Goal: Transaction & Acquisition: Obtain resource

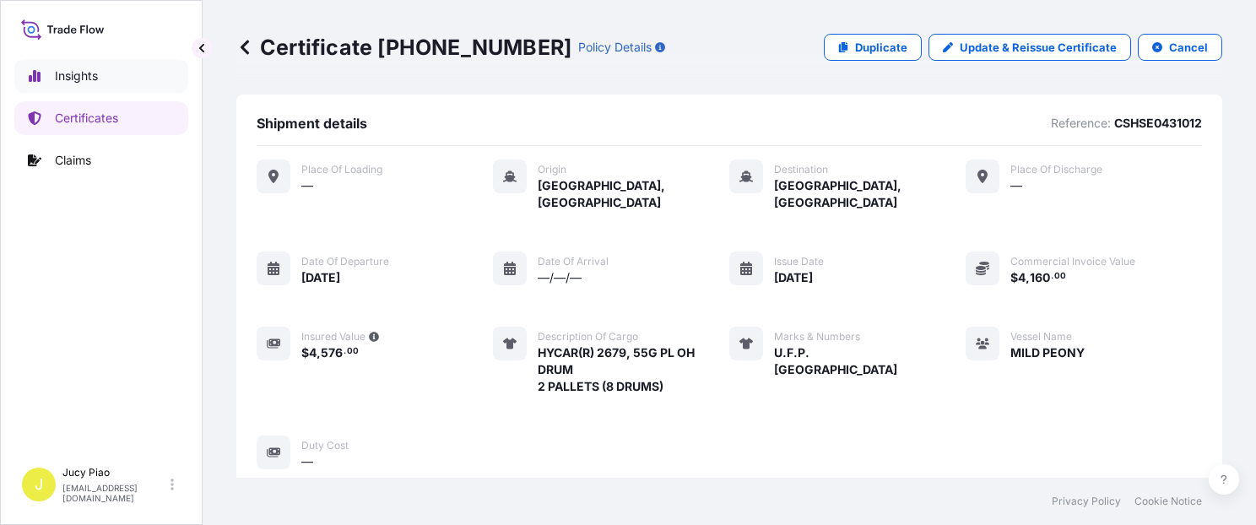
scroll to position [574, 0]
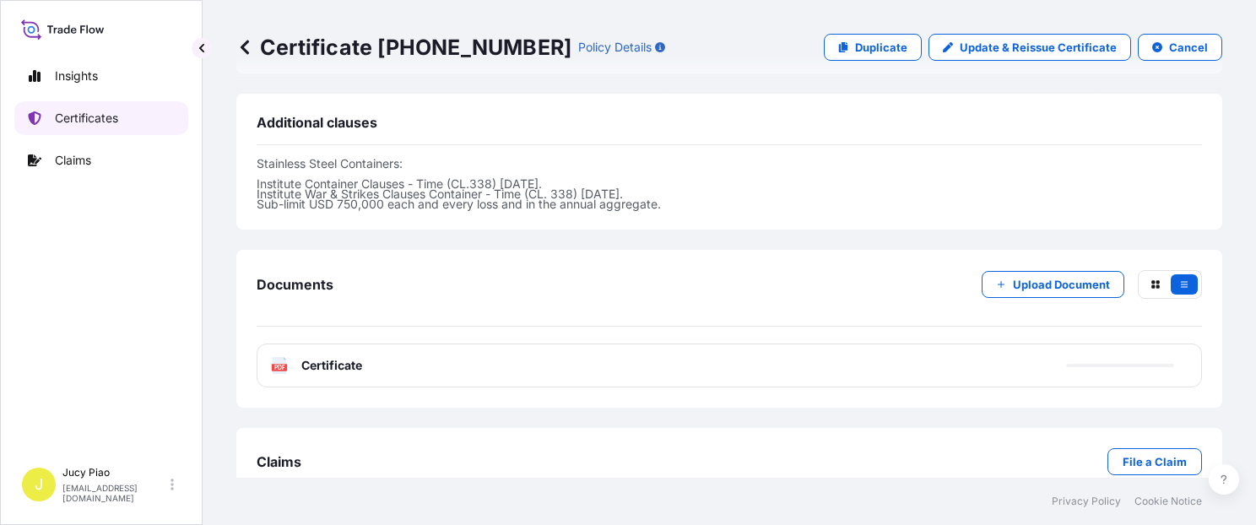
click at [91, 123] on p "Certificates" at bounding box center [86, 118] width 63 height 17
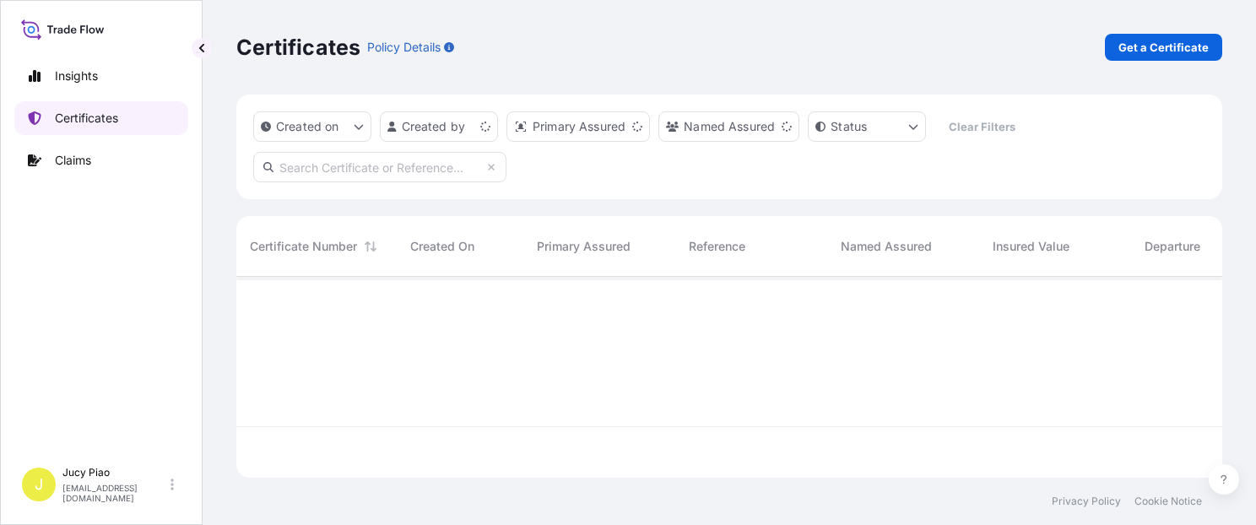
scroll to position [197, 972]
click at [1140, 51] on p "Get a Certificate" at bounding box center [1163, 47] width 90 height 17
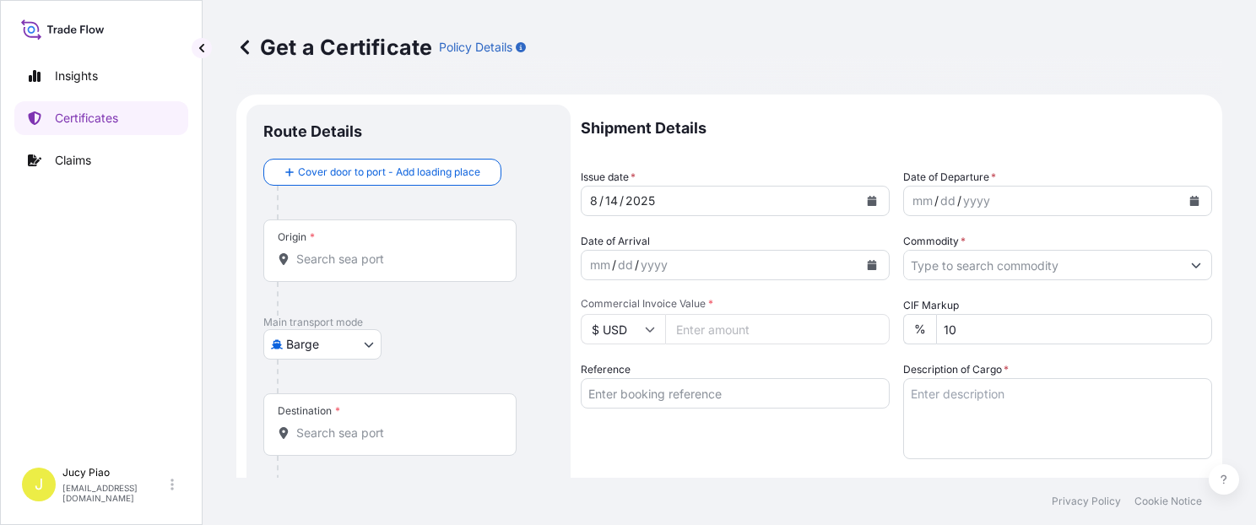
click at [340, 353] on body "Insights Certificates Claims J Jucy Piao [EMAIL_ADDRESS][DOMAIN_NAME] Get a Cer…" at bounding box center [628, 262] width 1256 height 525
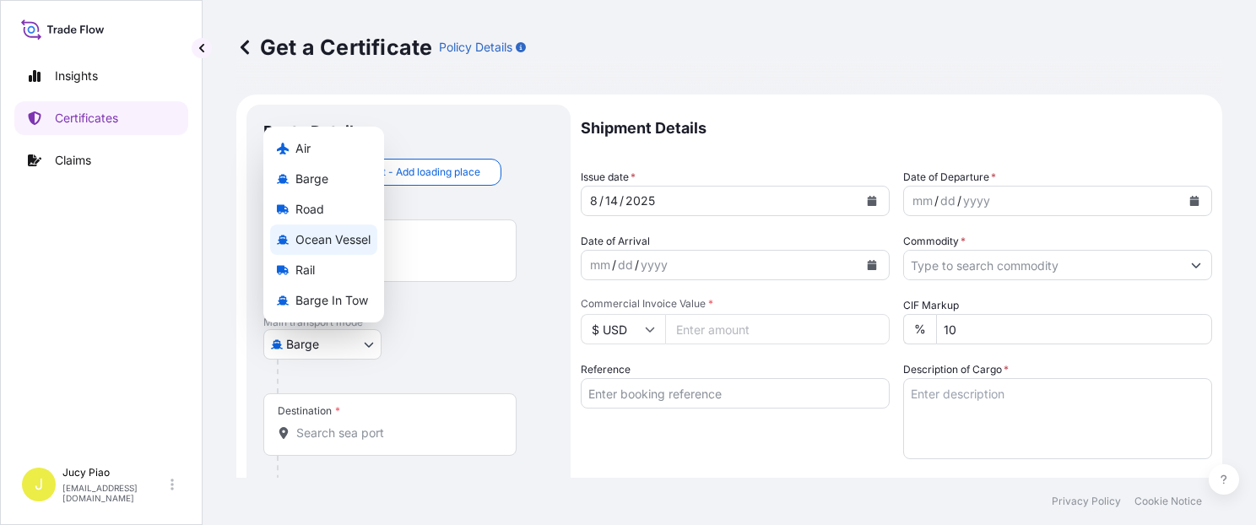
click at [341, 240] on span "Ocean Vessel" at bounding box center [332, 239] width 75 height 17
select select "Ocean Vessel"
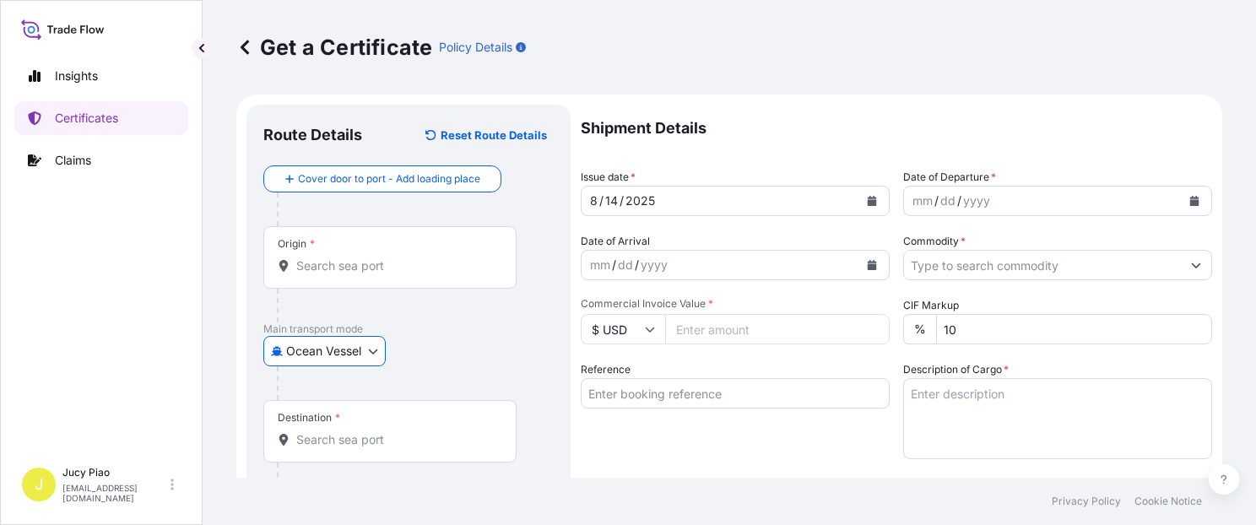
click at [657, 393] on input "Reference" at bounding box center [735, 393] width 309 height 30
paste input "6395985970"
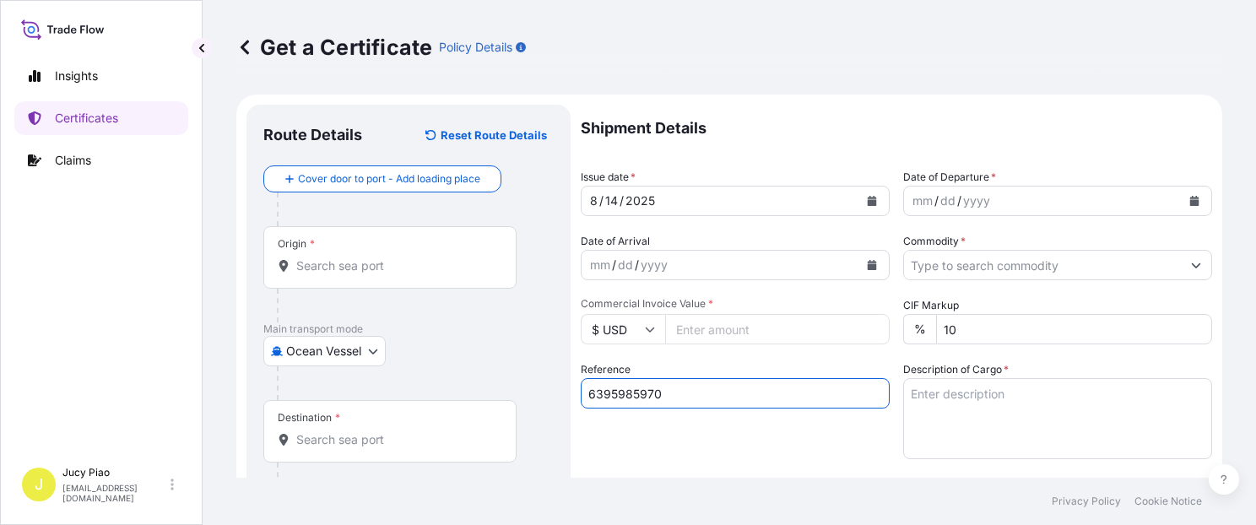
type input "6395985970"
click at [658, 438] on div "Reference 6395985970" at bounding box center [735, 410] width 309 height 98
click at [412, 262] on input "Origin *" at bounding box center [395, 265] width 199 height 17
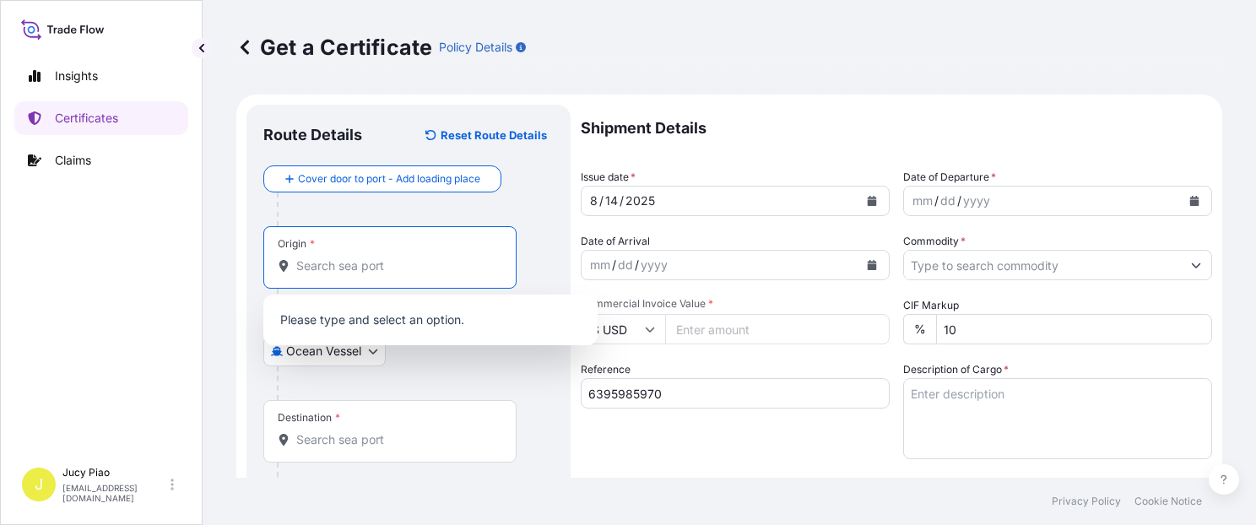
paste input "[GEOGRAPHIC_DATA]"
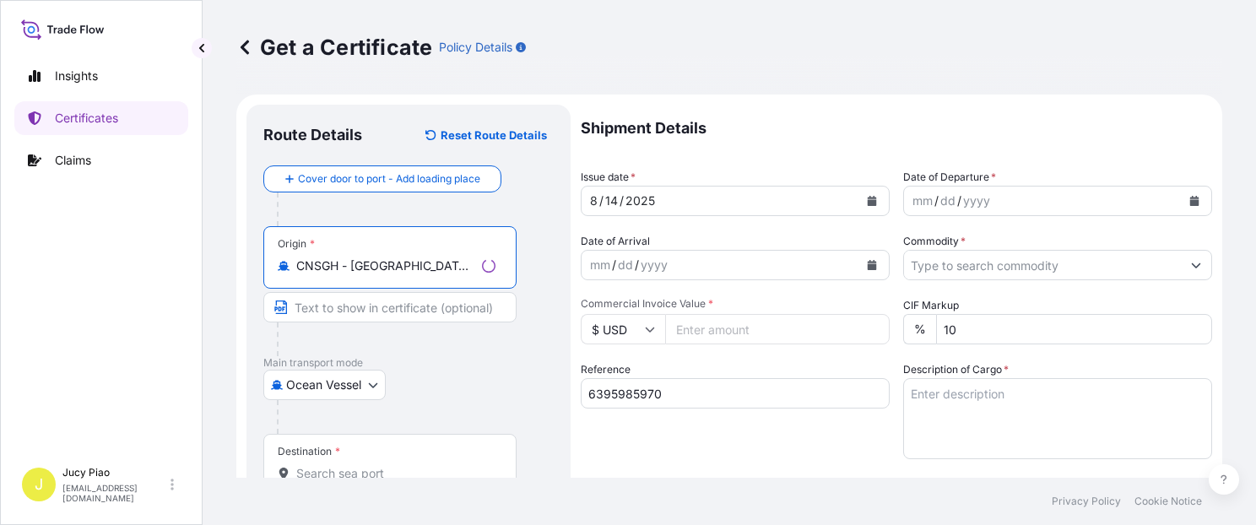
drag, startPoint x: 375, startPoint y: 265, endPoint x: 497, endPoint y: 276, distance: 122.8
click at [497, 276] on div "Origin * CNSGH - [GEOGRAPHIC_DATA], [GEOGRAPHIC_DATA]" at bounding box center [389, 257] width 253 height 62
type input "CNSGH - [GEOGRAPHIC_DATA], [GEOGRAPHIC_DATA]"
click at [377, 311] on input "Text to appear on certificate" at bounding box center [389, 307] width 253 height 30
paste input "[GEOGRAPHIC_DATA], [GEOGRAPHIC_DATA]"
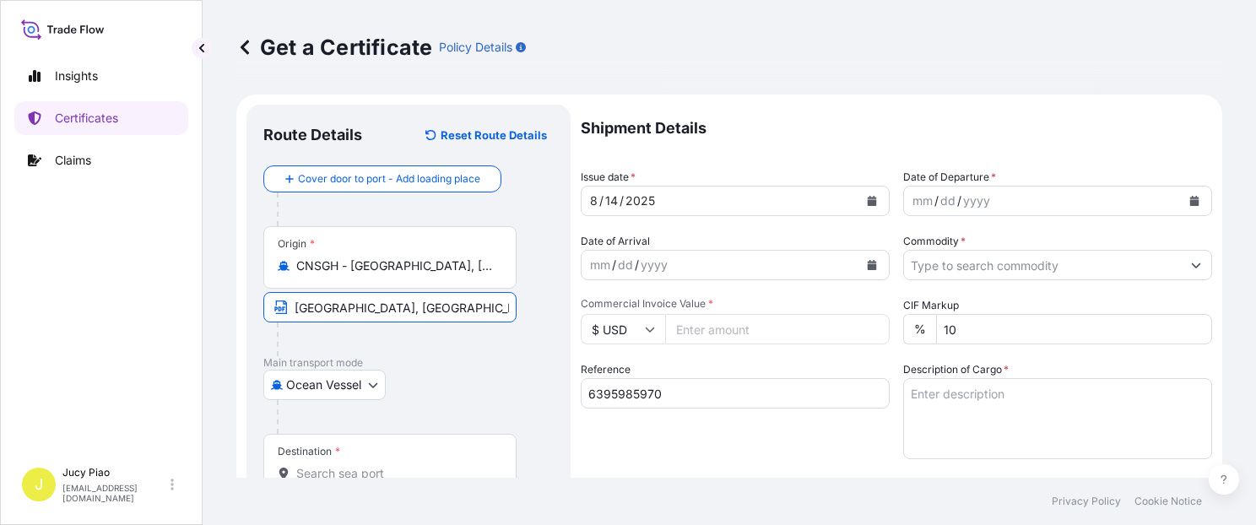
scroll to position [143, 0]
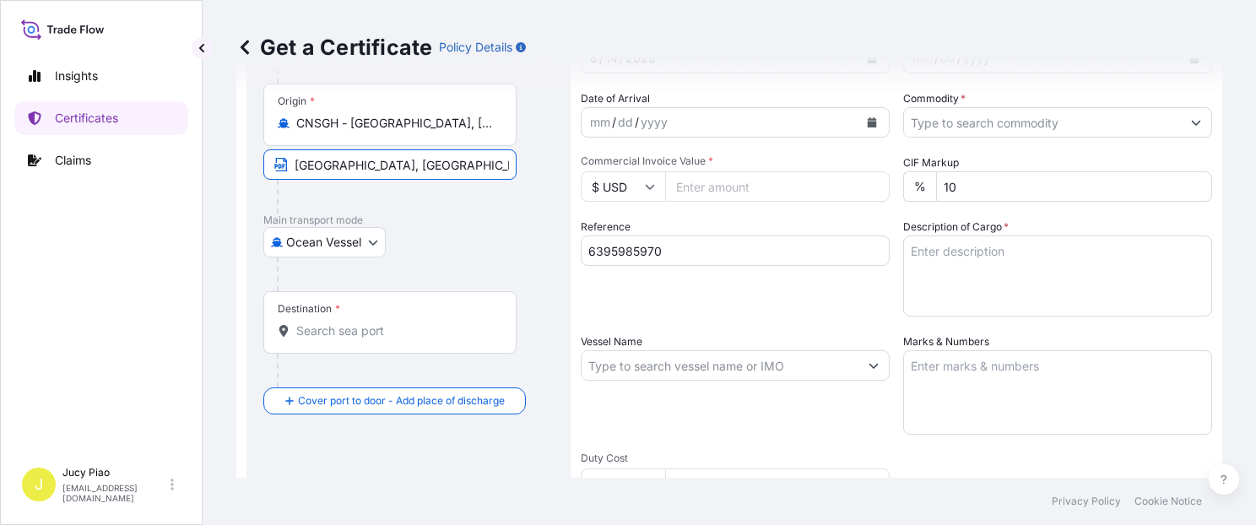
type input "[GEOGRAPHIC_DATA], [GEOGRAPHIC_DATA]"
click at [362, 332] on input "Destination *" at bounding box center [395, 330] width 199 height 17
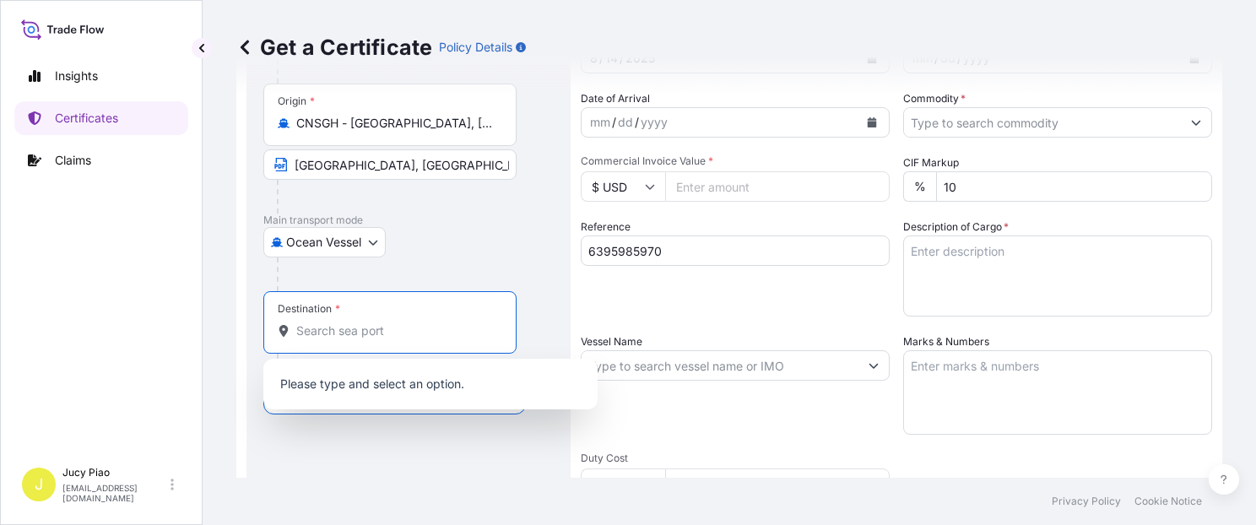
paste input "INCHEON"
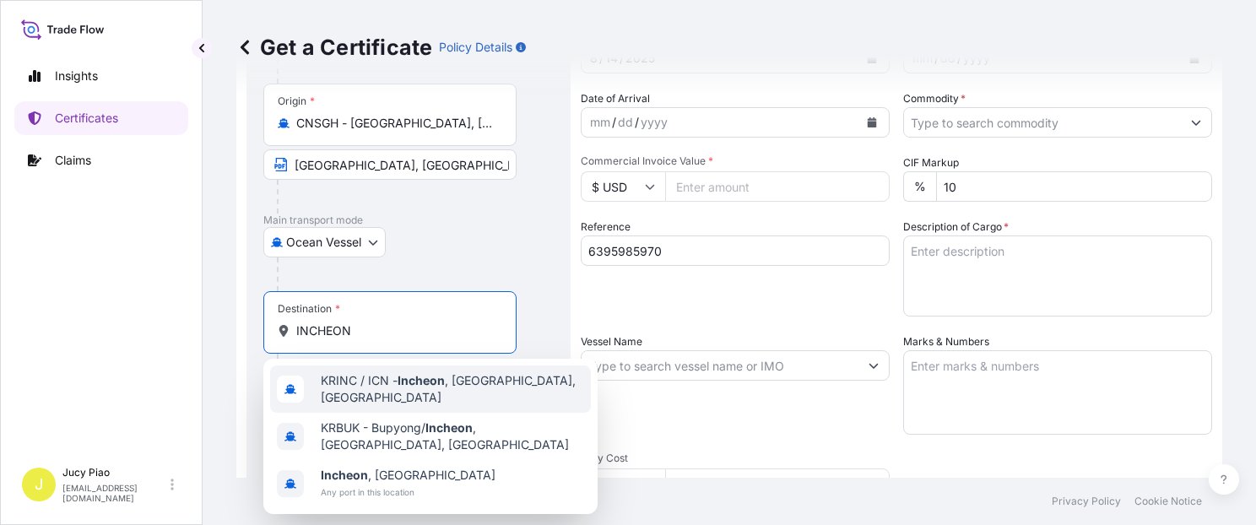
click at [344, 395] on div "KRINC / ICN - [GEOGRAPHIC_DATA] , [GEOGRAPHIC_DATA], [GEOGRAPHIC_DATA]" at bounding box center [430, 388] width 321 height 47
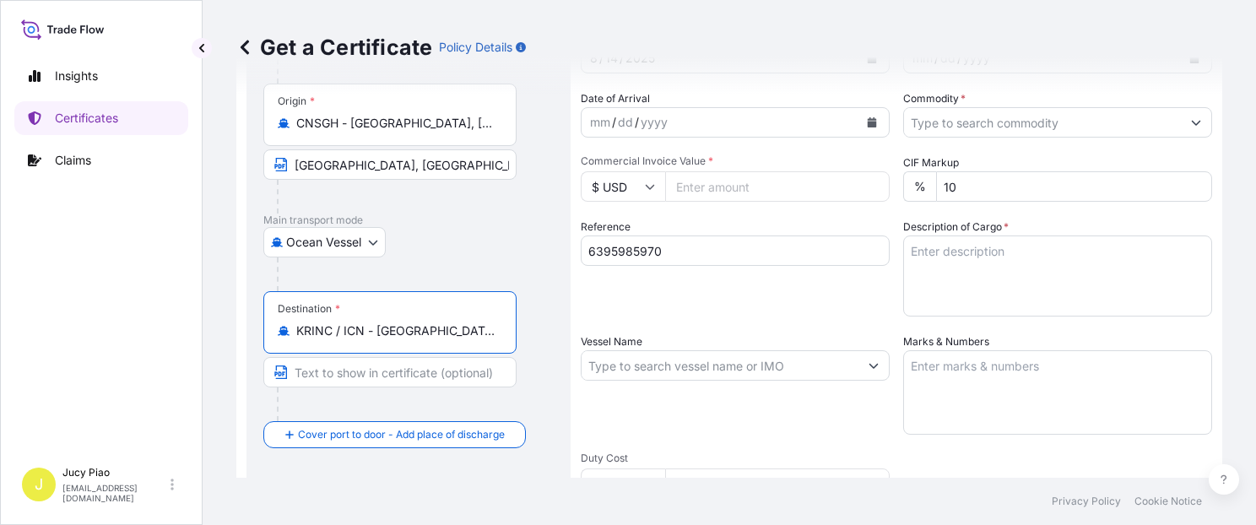
scroll to position [0, 3]
drag, startPoint x: 374, startPoint y: 327, endPoint x: 557, endPoint y: 336, distance: 183.3
click at [557, 336] on div "Route Details Reset Route Details Cover door to port - Add loading place Place …" at bounding box center [408, 387] width 324 height 851
type input "KRINC / ICN - [GEOGRAPHIC_DATA], [GEOGRAPHIC_DATA], [GEOGRAPHIC_DATA]"
click at [368, 383] on input "Text to appear on certificate" at bounding box center [389, 372] width 253 height 30
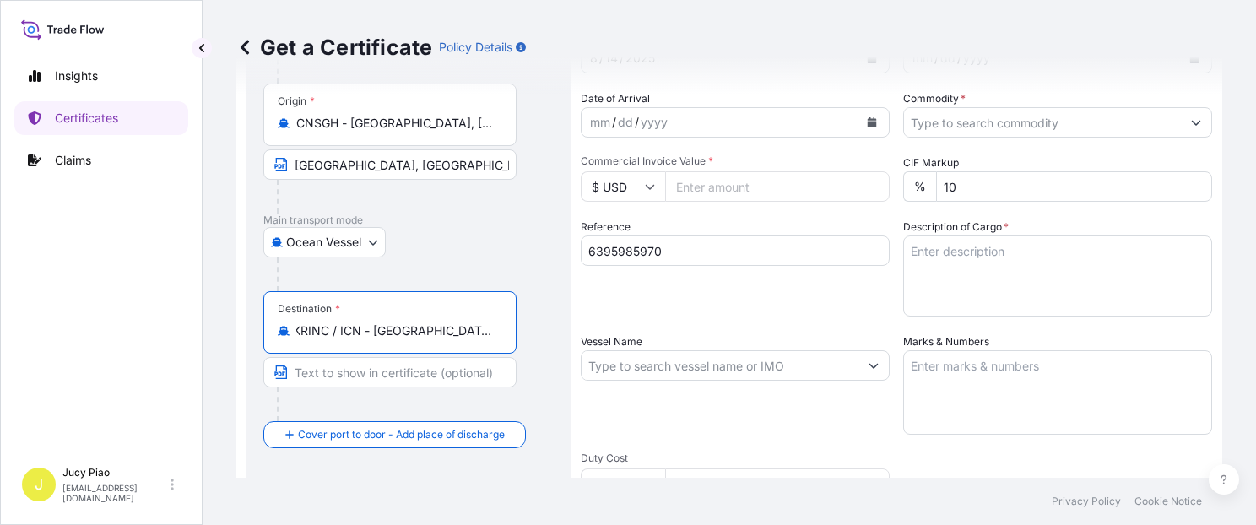
scroll to position [0, 0]
paste input "[GEOGRAPHIC_DATA], [GEOGRAPHIC_DATA], [GEOGRAPHIC_DATA]"
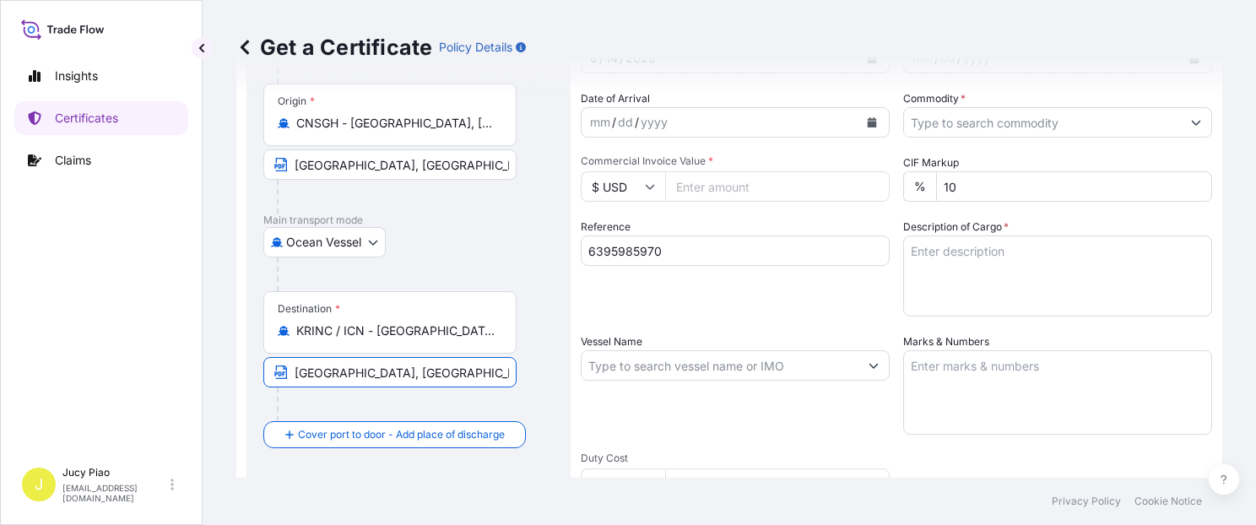
click at [298, 377] on input "[GEOGRAPHIC_DATA], [GEOGRAPHIC_DATA], [GEOGRAPHIC_DATA]" at bounding box center [389, 372] width 253 height 30
type input "[GEOGRAPHIC_DATA], [GEOGRAPHIC_DATA], [GEOGRAPHIC_DATA]"
click at [678, 305] on div "Reference 6395985970" at bounding box center [735, 268] width 309 height 98
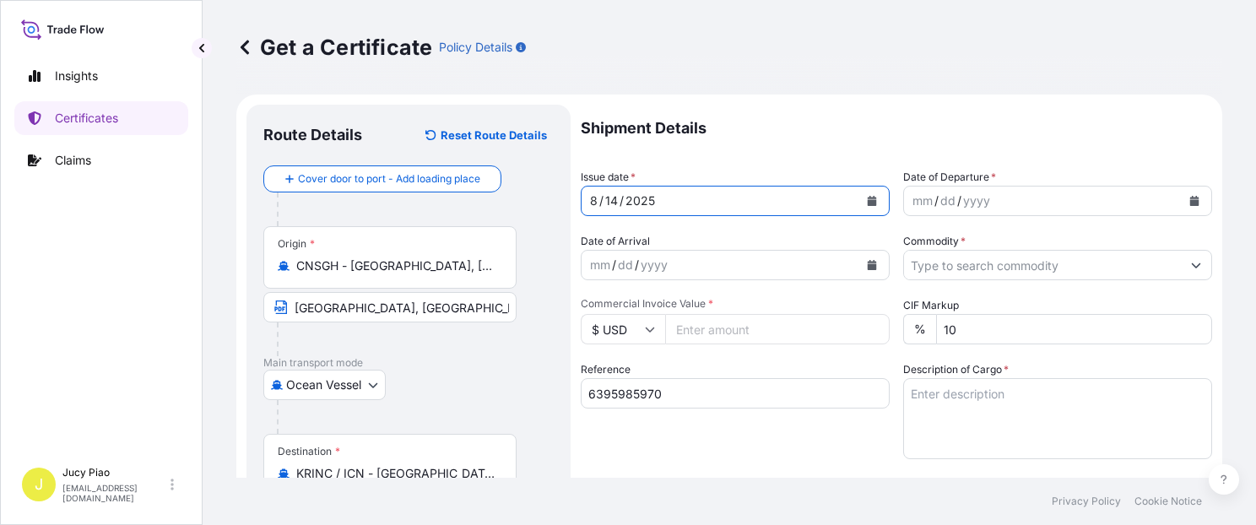
click at [612, 194] on div "14" at bounding box center [611, 201] width 16 height 20
click at [912, 205] on div "mm" at bounding box center [923, 201] width 24 height 20
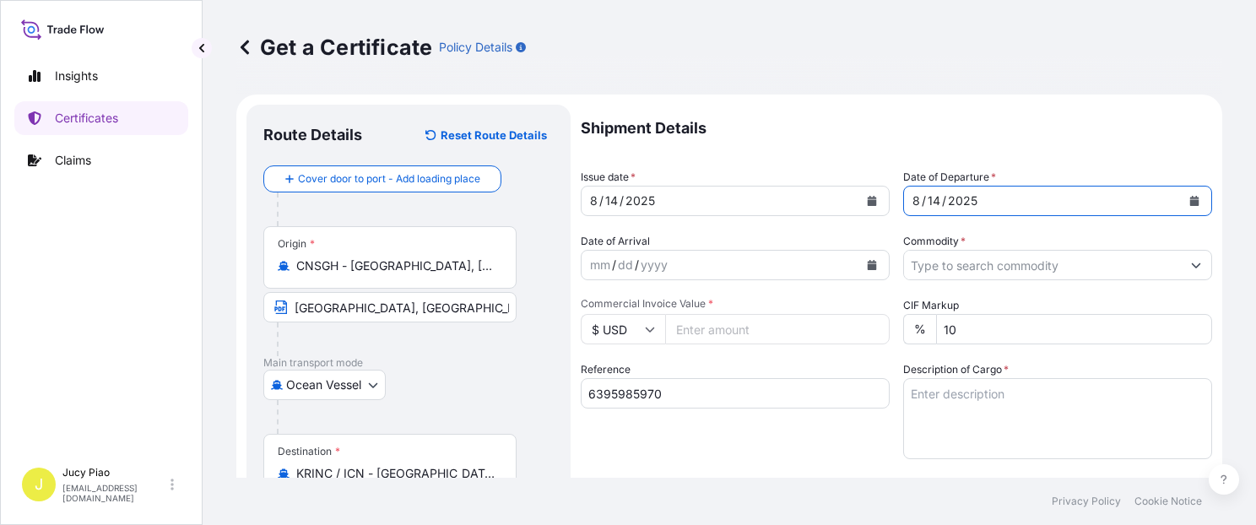
click at [915, 260] on input "Commodity *" at bounding box center [1042, 265] width 277 height 30
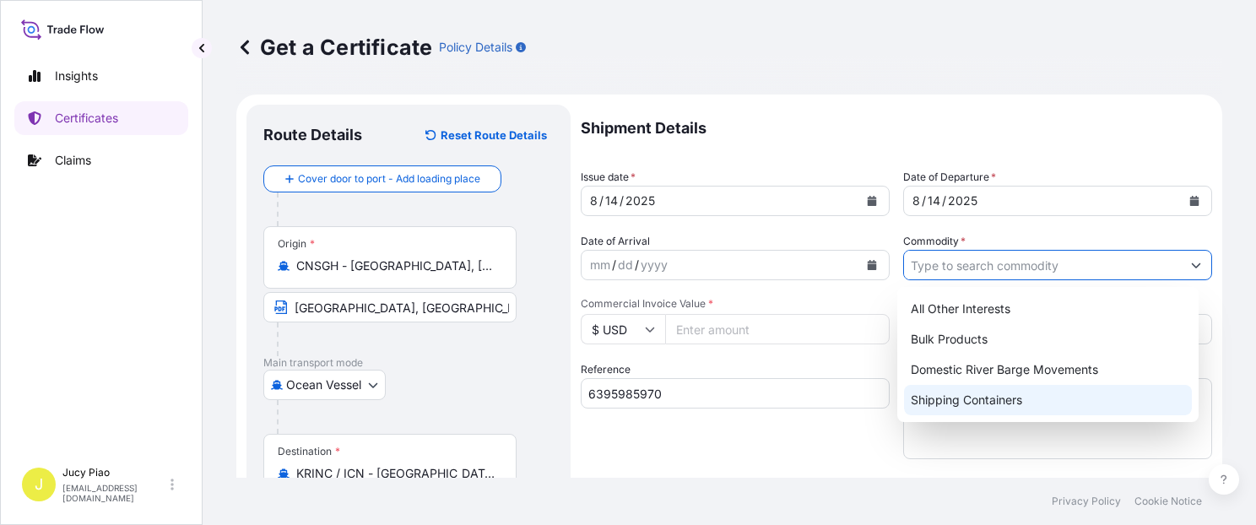
click at [956, 396] on div "Shipping Containers" at bounding box center [1048, 400] width 288 height 30
type input "Shipping Containers"
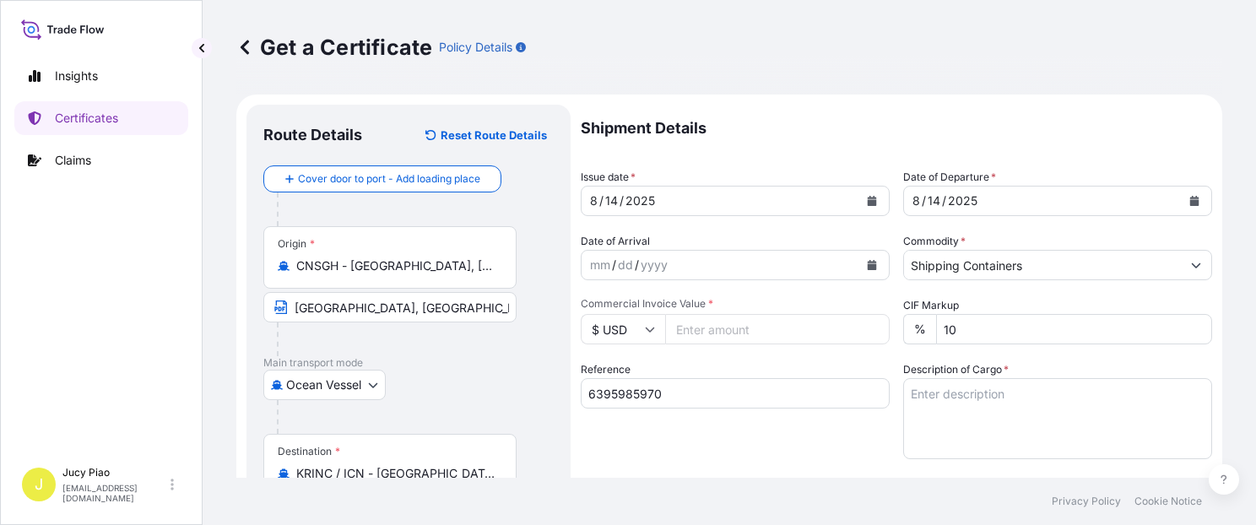
click at [703, 326] on input "Commercial Invoice Value *" at bounding box center [777, 329] width 224 height 30
type input "31615"
click at [985, 417] on textarea "Description of Cargo *" at bounding box center [1057, 418] width 309 height 81
paste textarea "THERMOPLASTIC POLYURETHANE"
paste textarea "10 PALLETS (400 BAGS)"
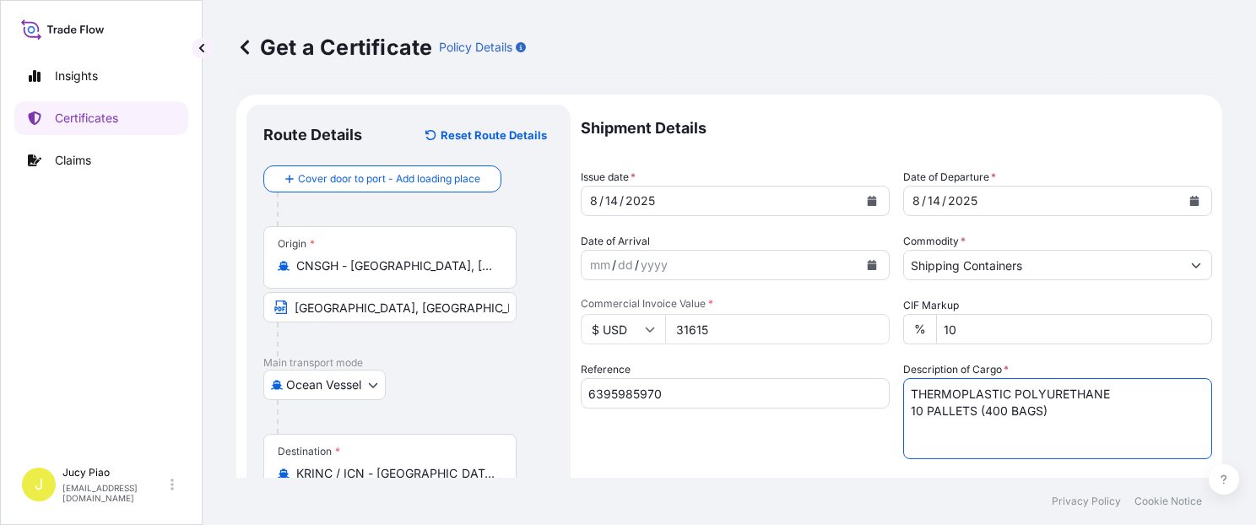
scroll to position [215, 0]
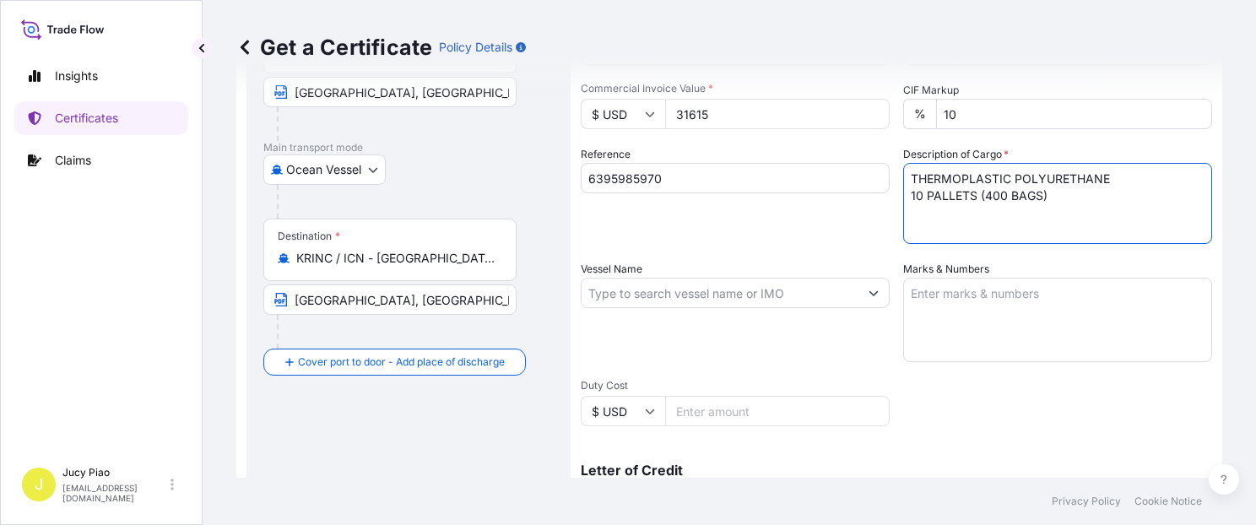
type textarea "THERMOPLASTIC POLYURETHANE 10 PALLETS (400 BAGS)"
click at [705, 293] on input "Vessel Name" at bounding box center [719, 293] width 277 height 30
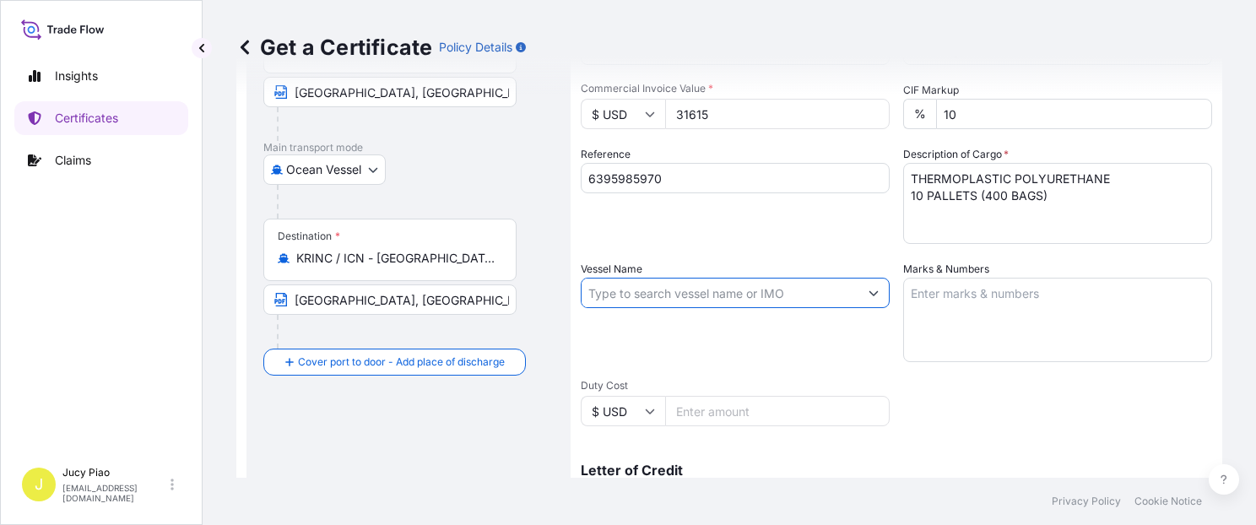
paste input "PEGASUS HOPE"
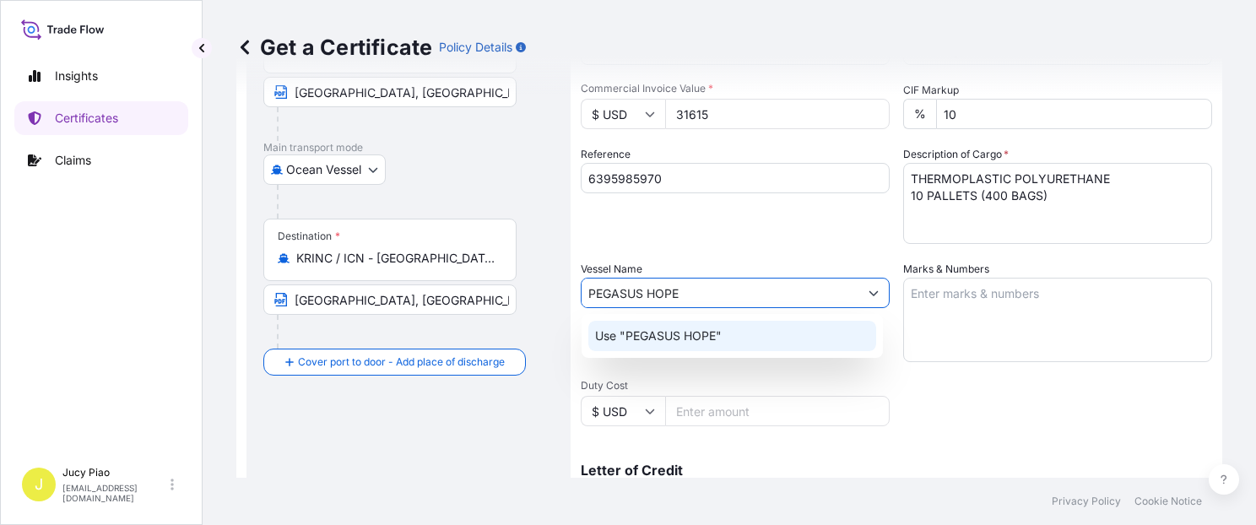
click at [689, 338] on p "Use "PEGASUS HOPE"" at bounding box center [658, 335] width 127 height 17
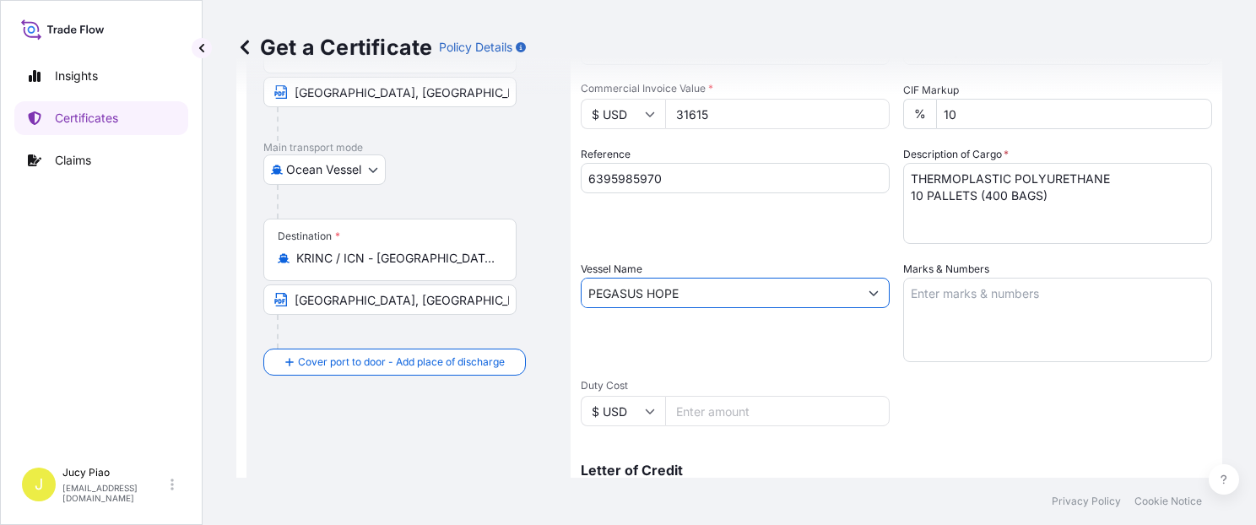
type input "PEGASUS HOPE"
click at [1089, 322] on textarea "Marks & Numbers" at bounding box center [1057, 320] width 309 height 84
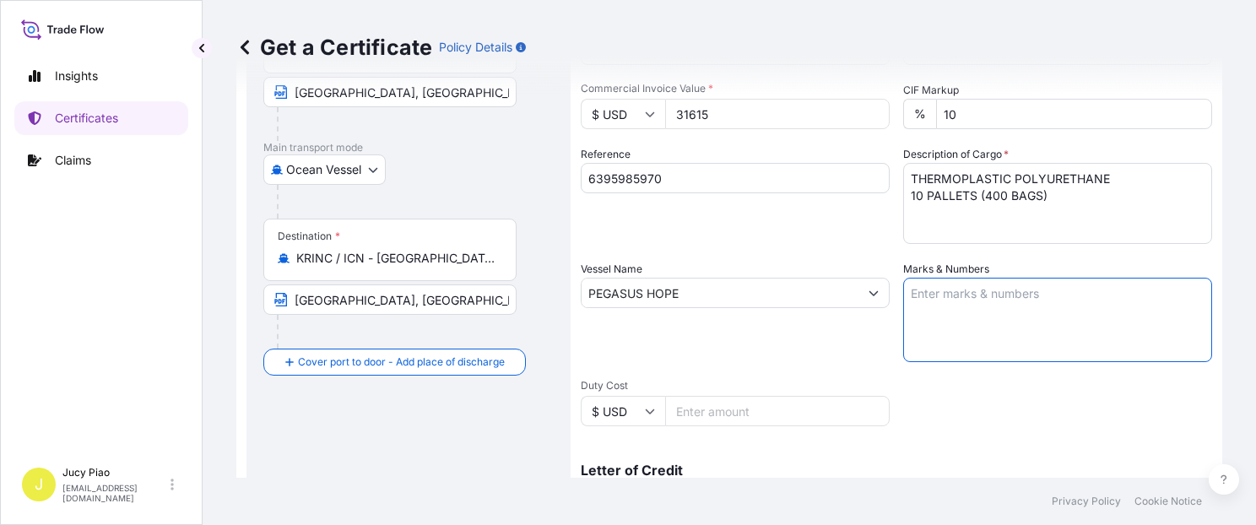
paste textarea "PO# 4503913589"
type textarea "PO# 4503913589"
click at [969, 393] on div "Shipment Details Issue date * [DATE] Date of Departure * [DATE] Date of Arrival…" at bounding box center [896, 291] width 631 height 804
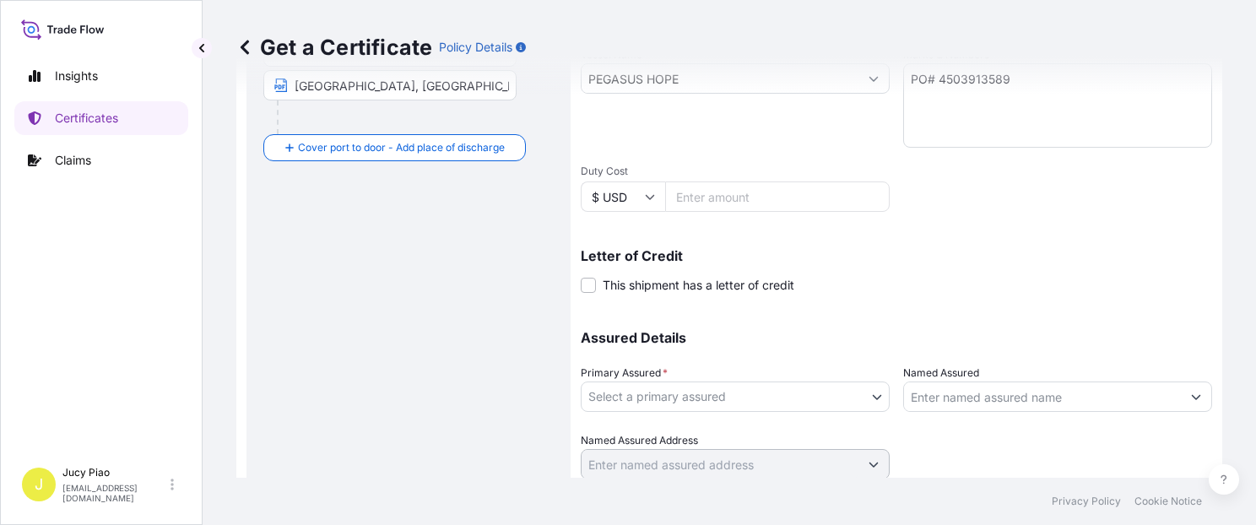
click at [752, 408] on body "1 option available. Insights Certificates Claims J Jucy Piao [EMAIL_ADDRESS][DO…" at bounding box center [628, 262] width 1256 height 525
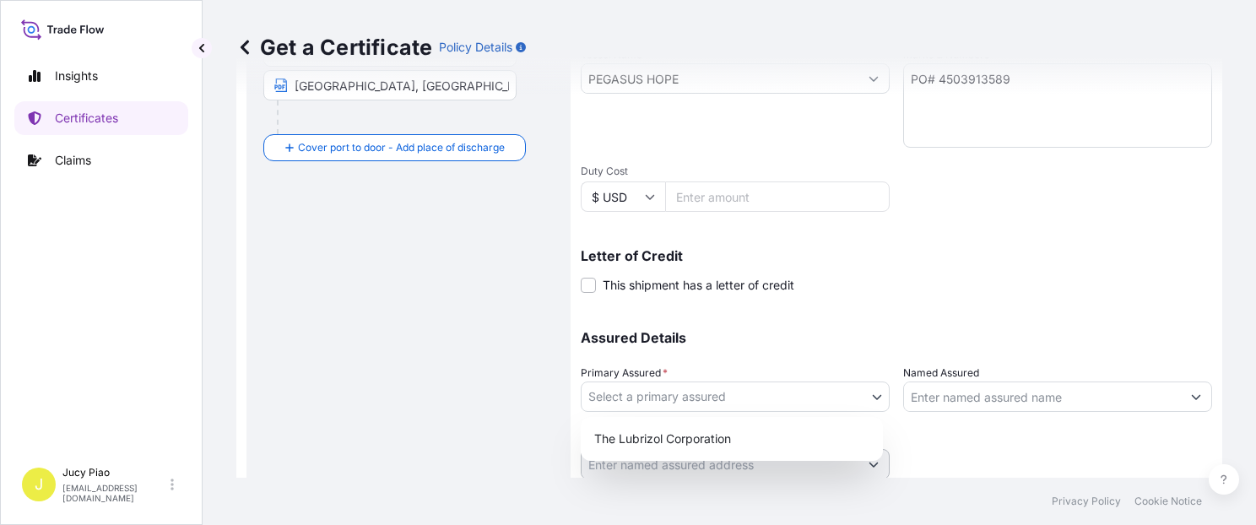
click at [752, 430] on div "The Lubrizol Corporation" at bounding box center [731, 439] width 289 height 30
select select "31566"
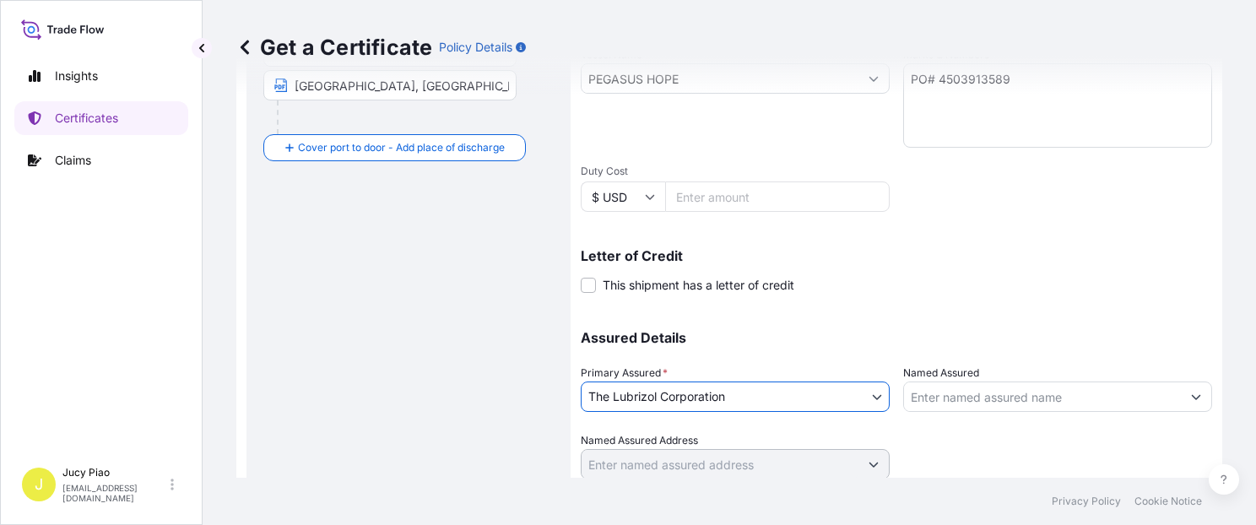
click at [1013, 400] on input "Named Assured" at bounding box center [1042, 396] width 277 height 30
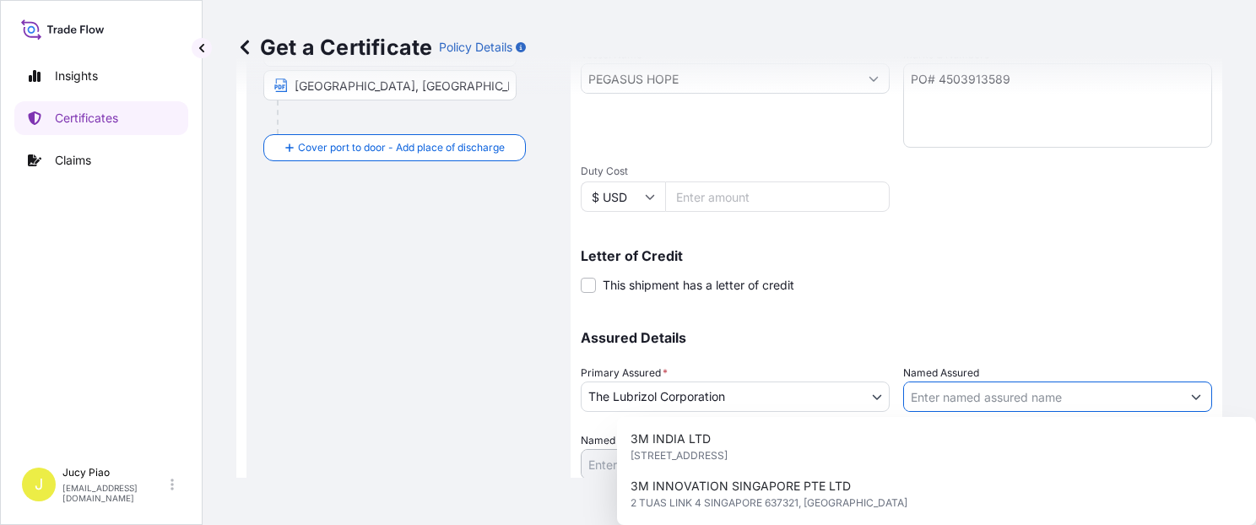
click at [1013, 400] on input "Named Assured" at bounding box center [1042, 396] width 277 height 30
paste input "LUBRIZOL KOREA"
type input "LUBRIZOL KOREA"
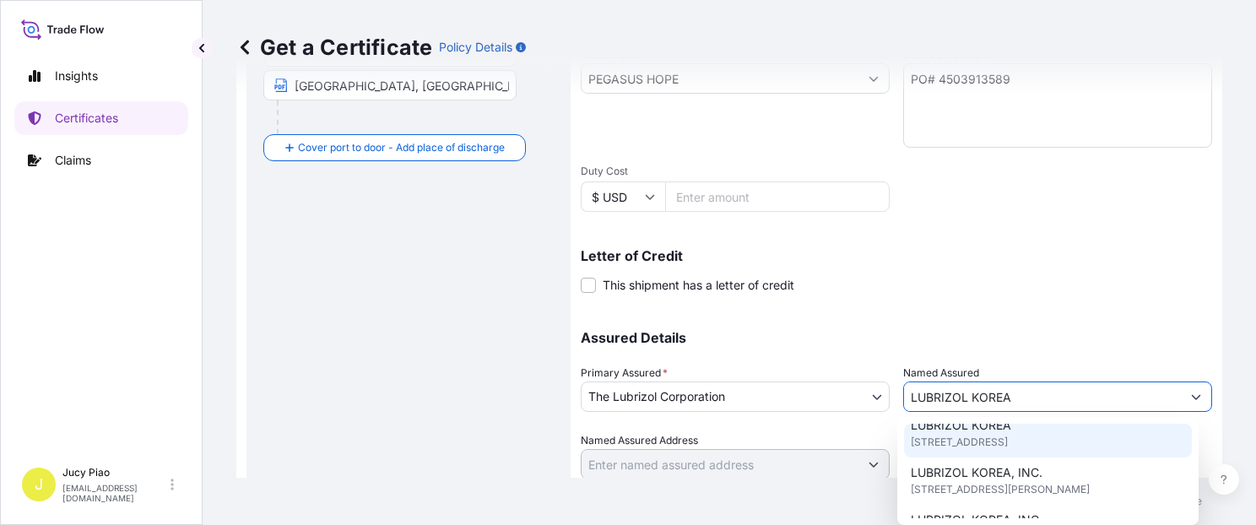
scroll to position [0, 0]
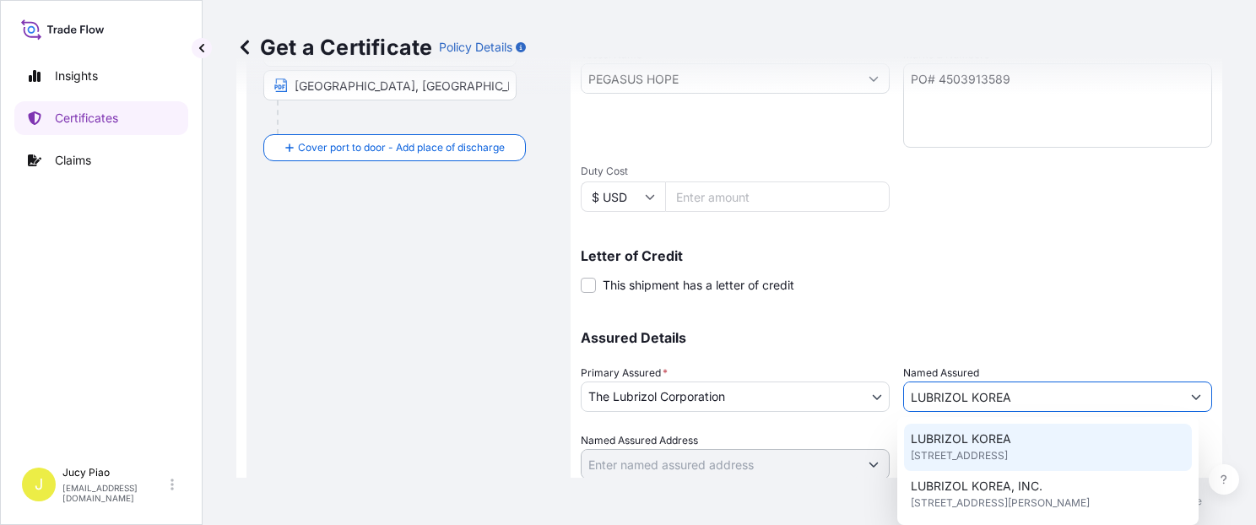
click at [1008, 464] on span "[STREET_ADDRESS]" at bounding box center [959, 455] width 97 height 17
type input "4F, [STREET_ADDRESS][PERSON_NAME]"
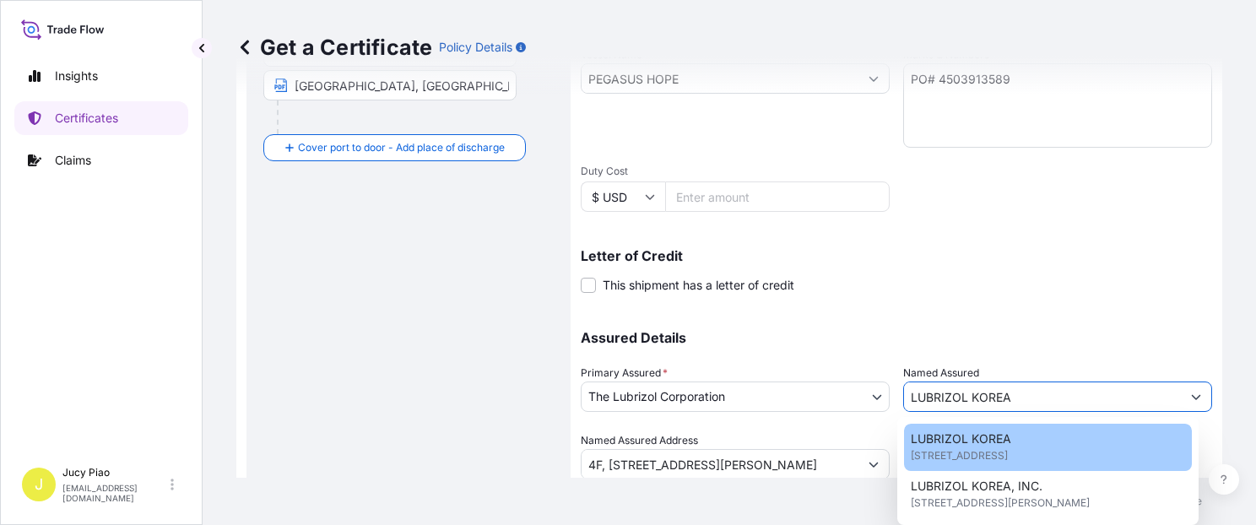
type input "LUBRIZOL KOREA"
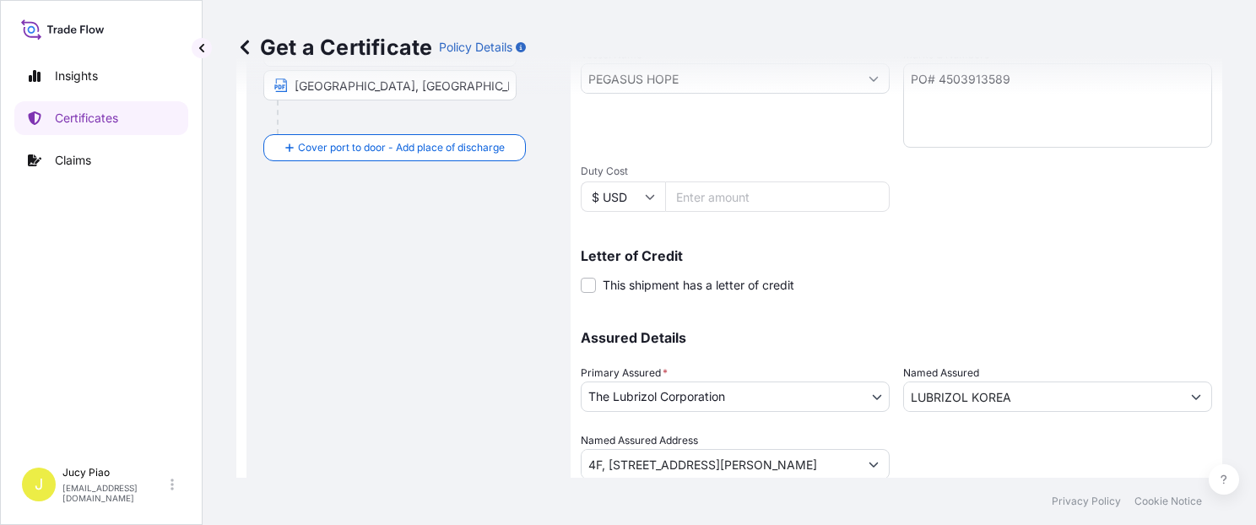
click at [1055, 460] on div at bounding box center [1057, 455] width 309 height 47
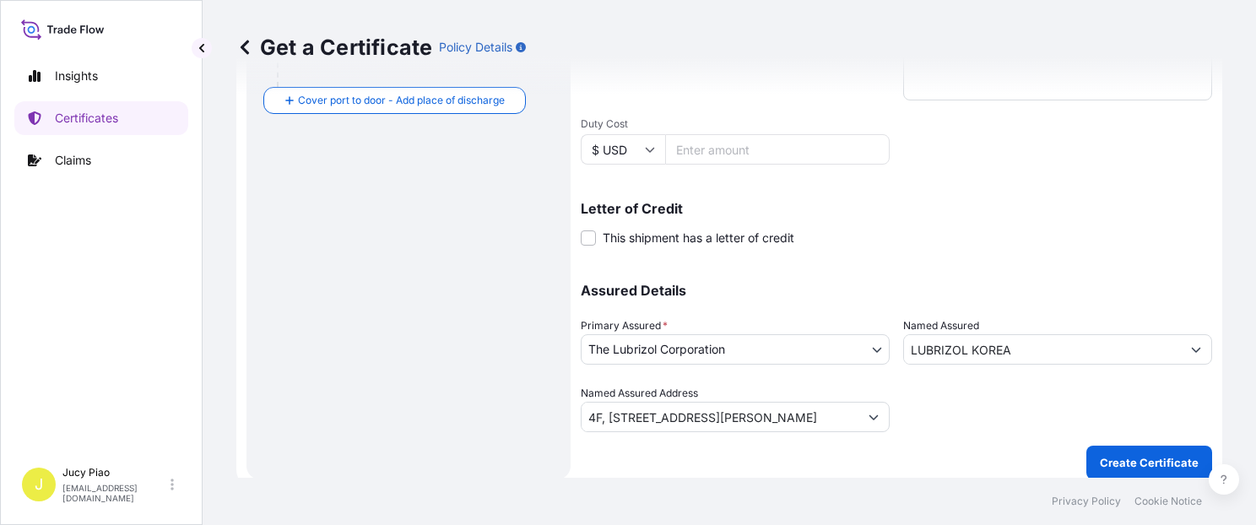
click at [1126, 469] on button "Create Certificate" at bounding box center [1149, 463] width 126 height 34
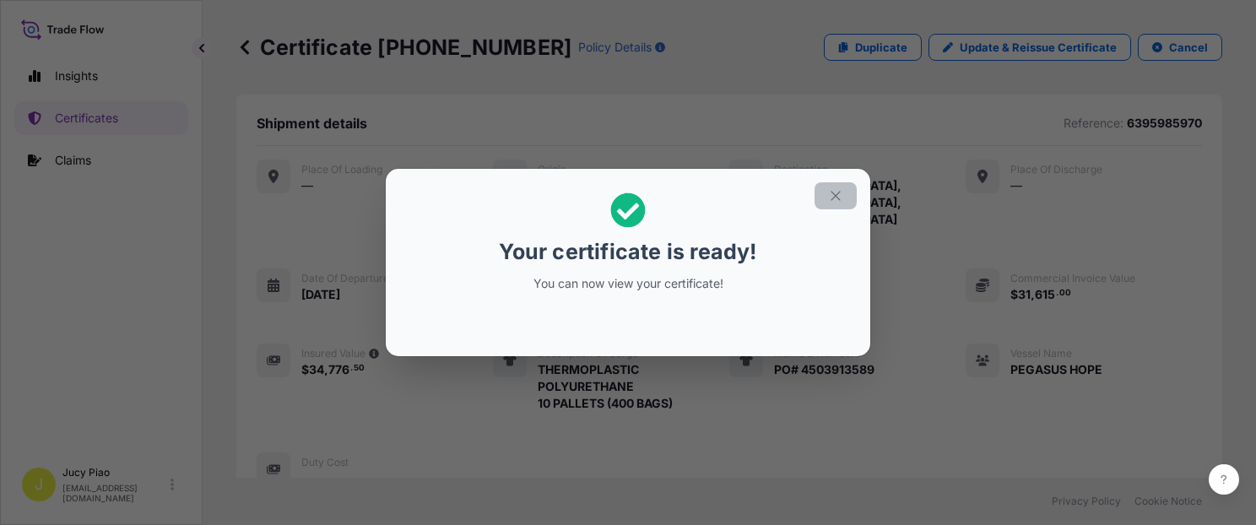
click at [844, 187] on button "button" at bounding box center [835, 195] width 42 height 27
click at [844, 200] on button "button" at bounding box center [835, 195] width 42 height 27
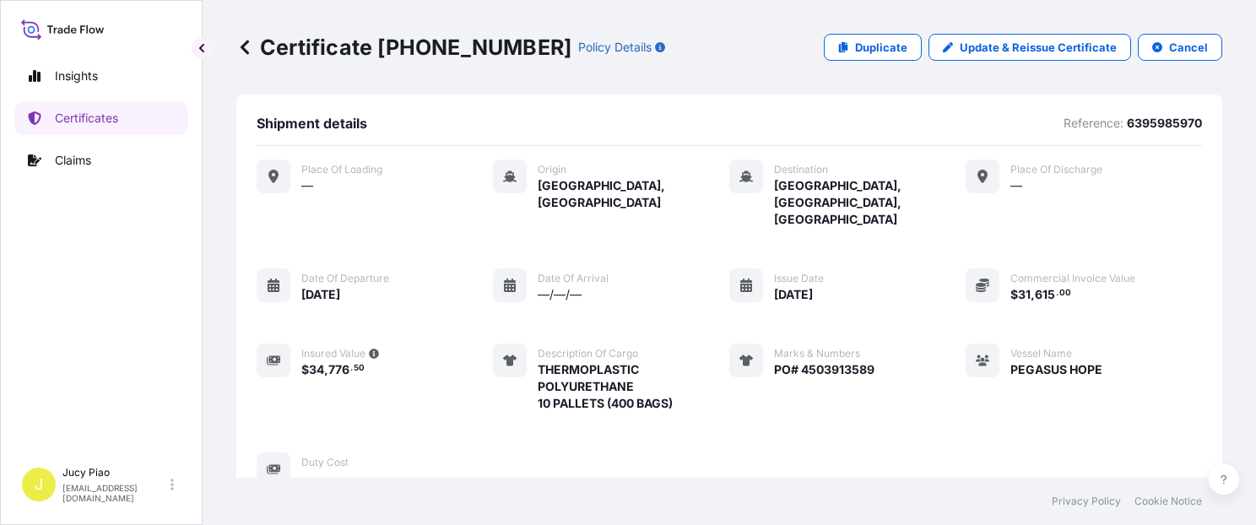
click at [905, 141] on div "Shipment details Reference: 6395985970" at bounding box center [729, 130] width 945 height 31
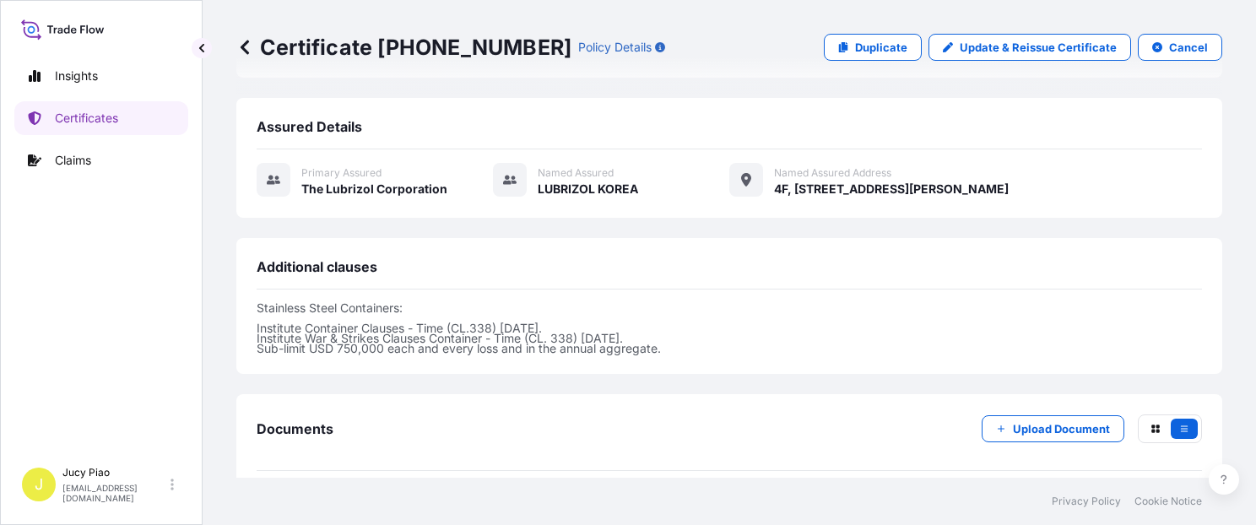
scroll to position [501, 0]
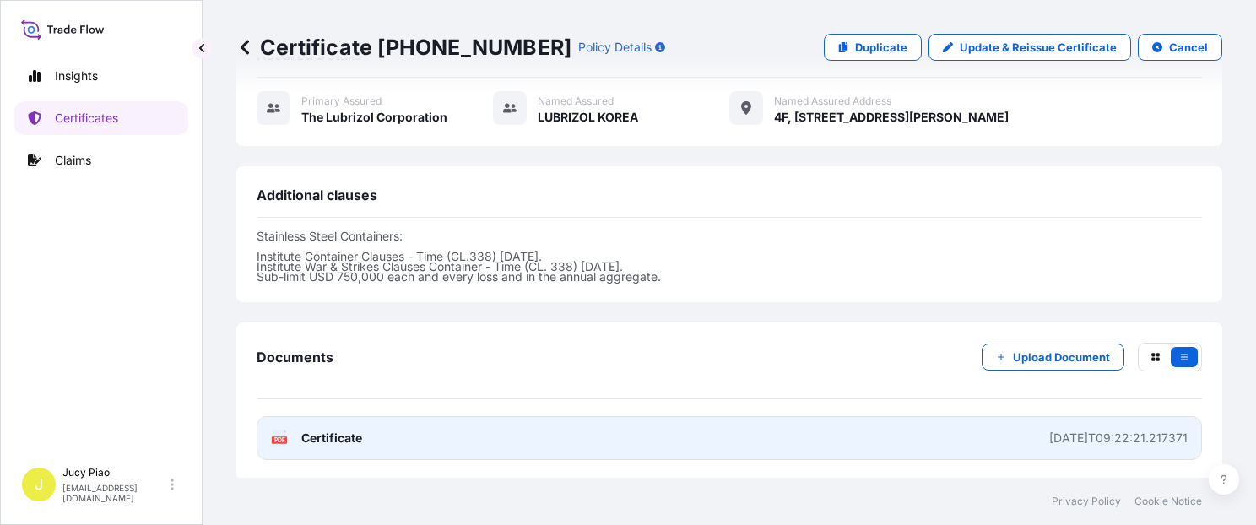
click at [887, 416] on link "PDF Certificate [DATE]T09:22:21.217371" at bounding box center [729, 438] width 945 height 44
